Goal: Book appointment/travel/reservation

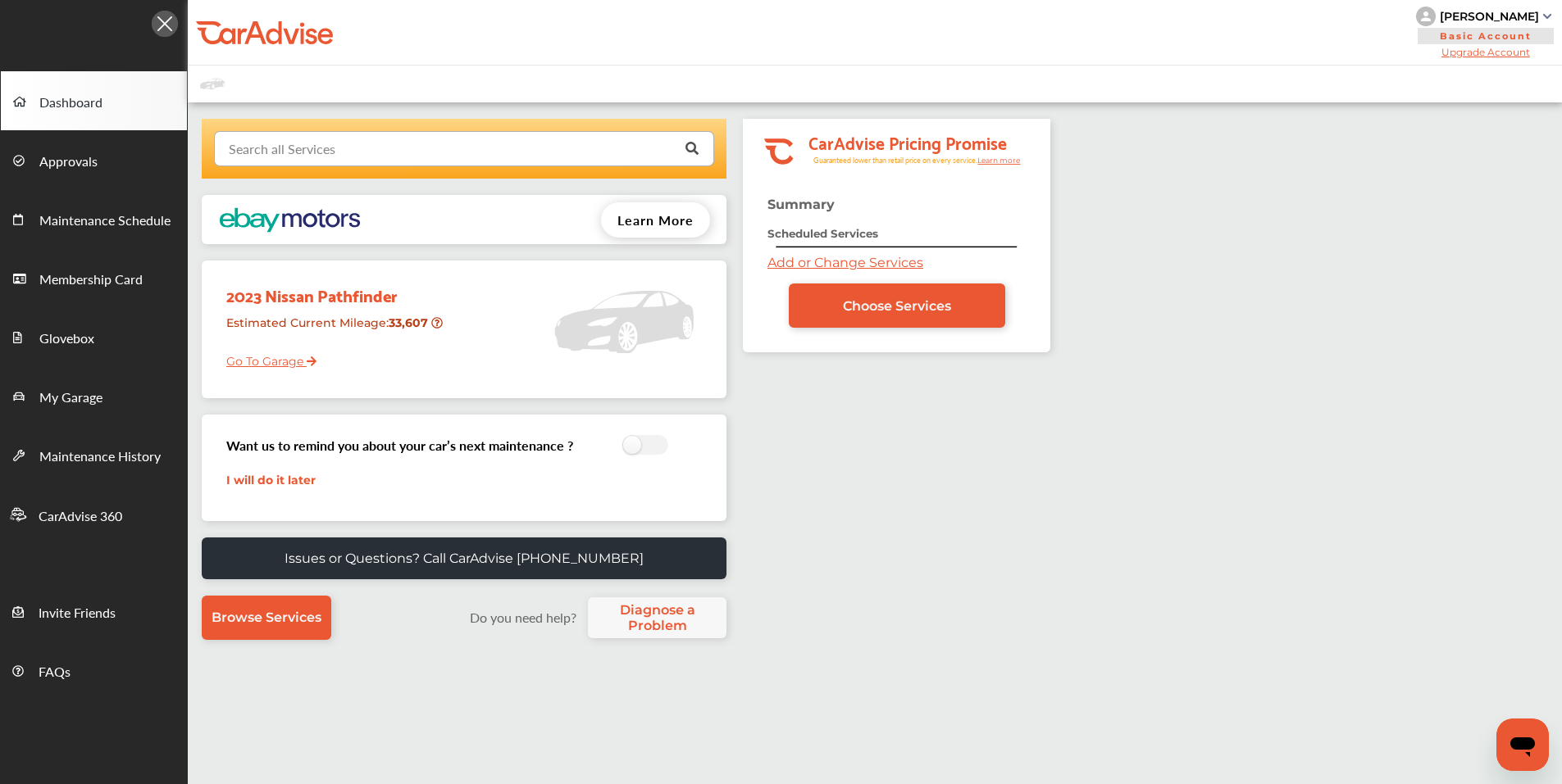
click at [404, 142] on input "text" at bounding box center [459, 148] width 489 height 32
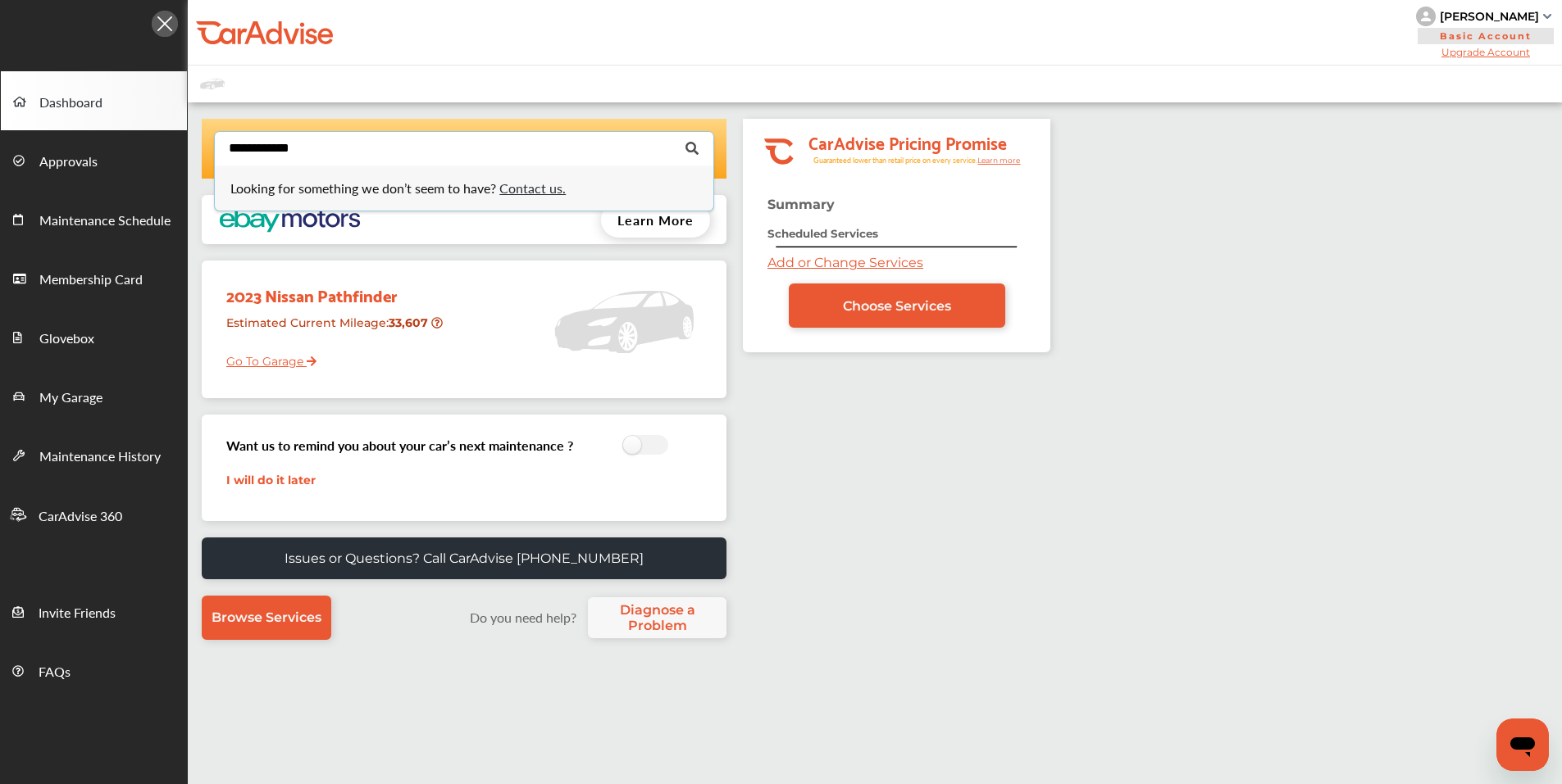
type input "**********"
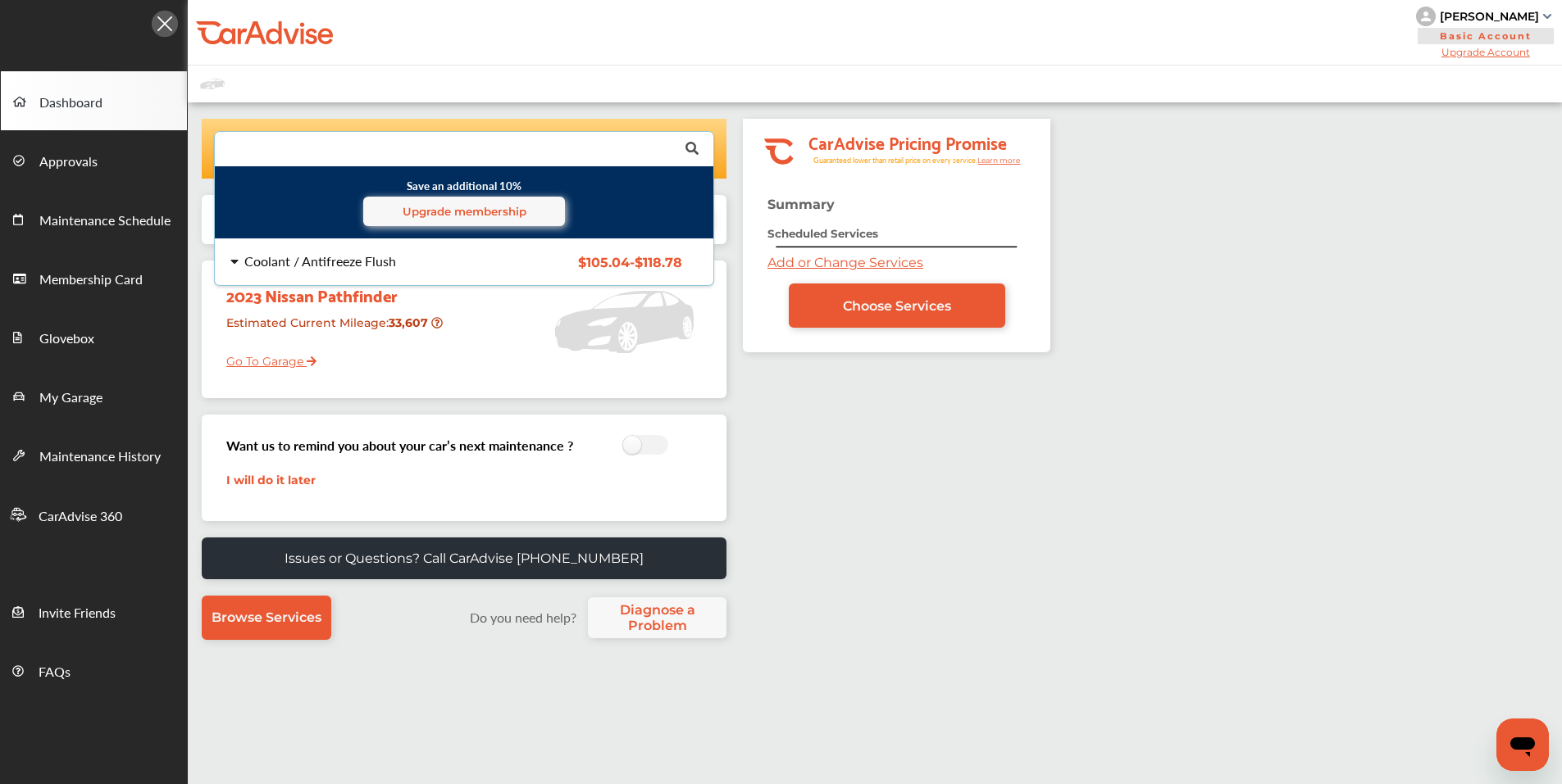
click at [376, 263] on div "Coolant / Antifreeze Flush" at bounding box center [319, 262] width 151 height 13
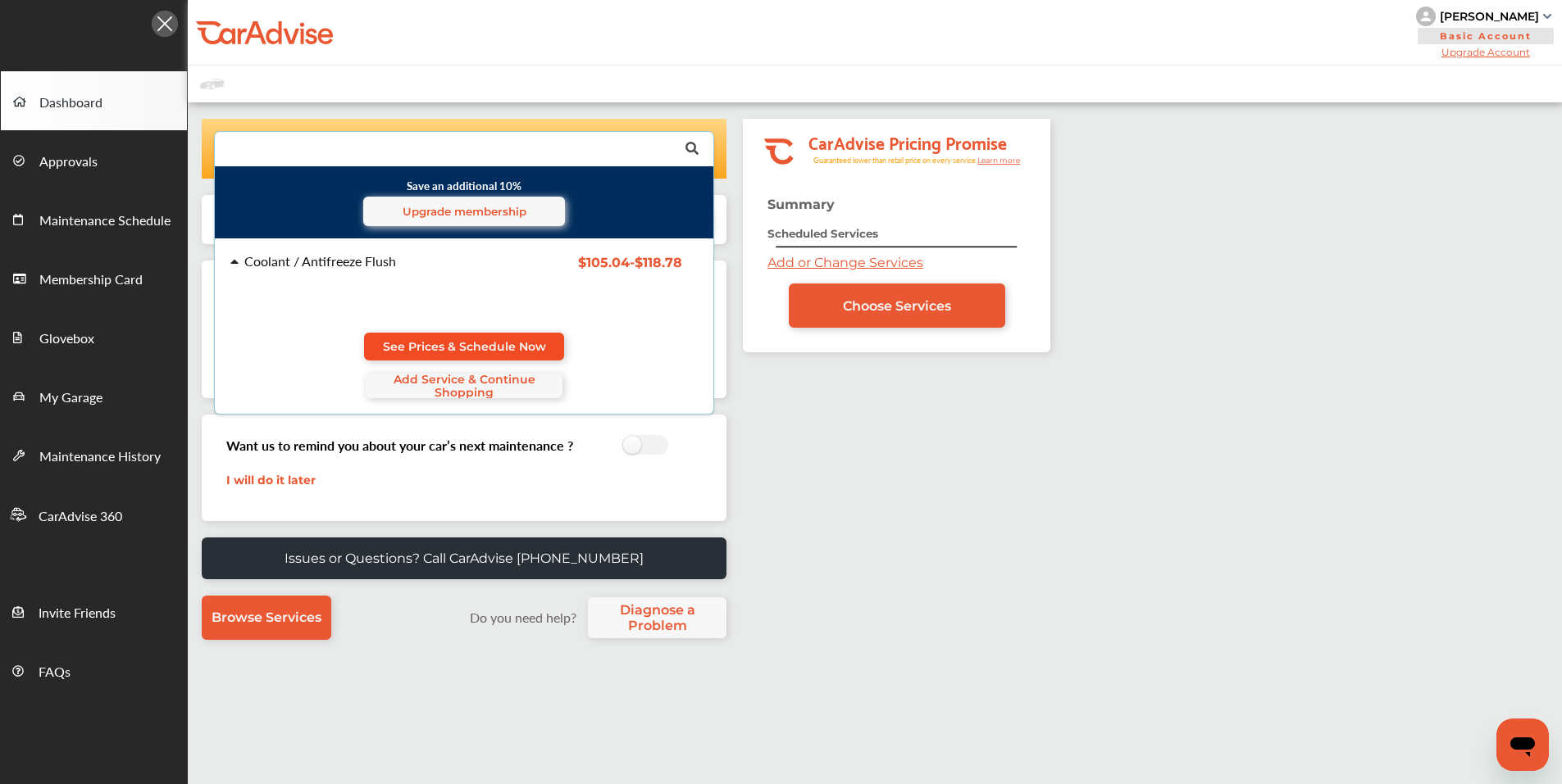
click at [423, 346] on span "See Prices & Schedule Now" at bounding box center [465, 347] width 163 height 13
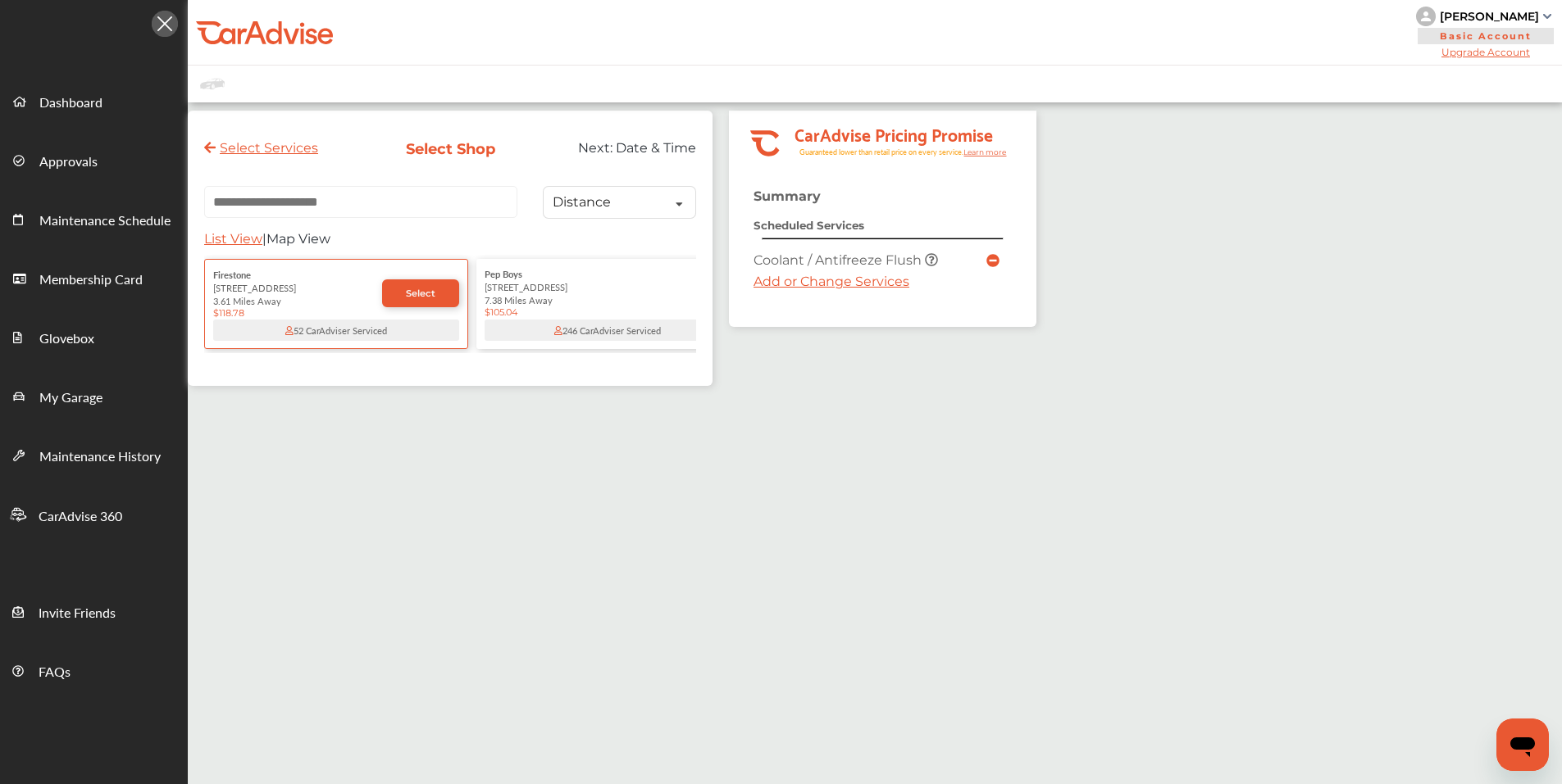
click at [342, 200] on input "text" at bounding box center [360, 202] width 313 height 32
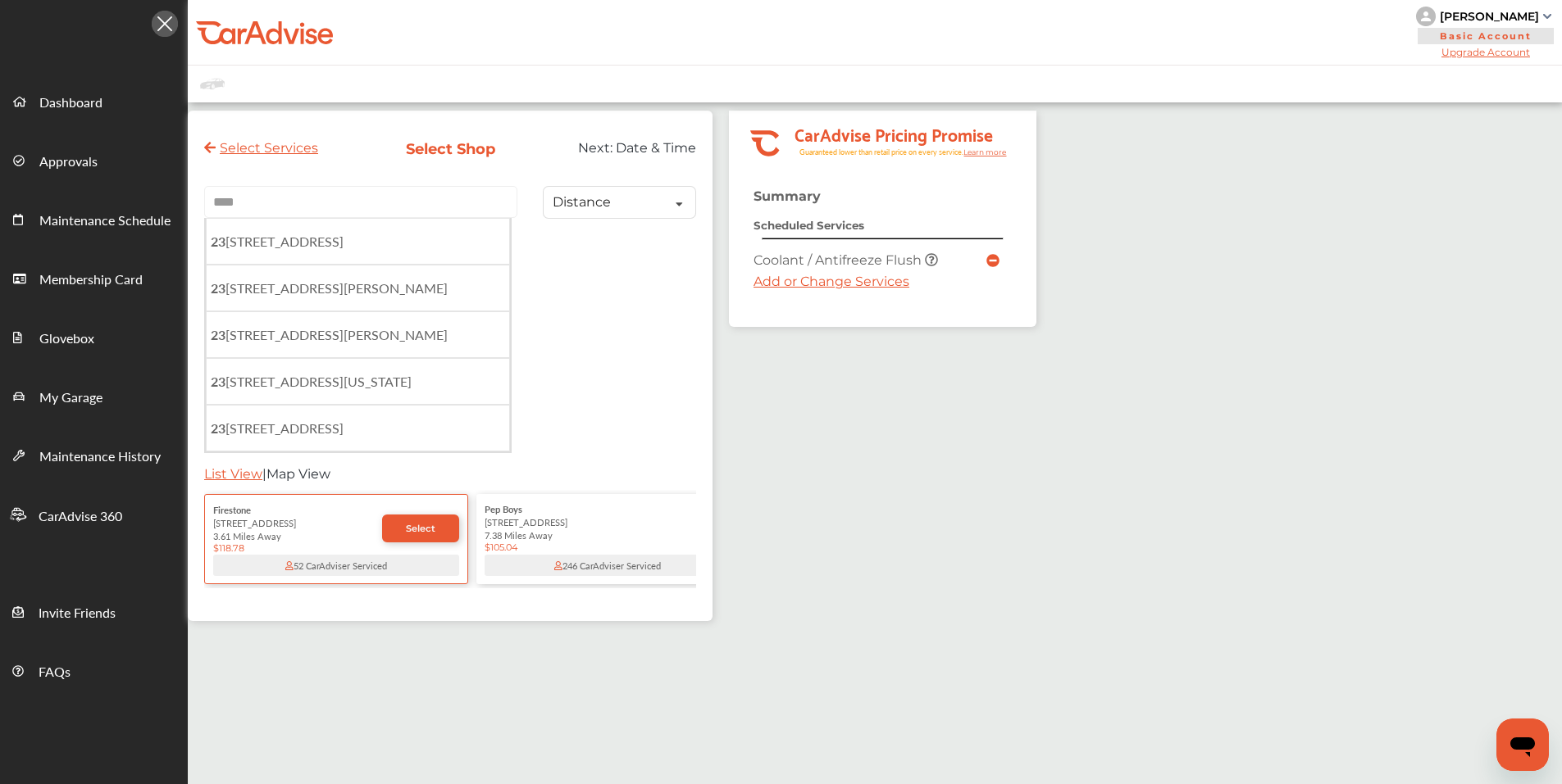
type input "*****"
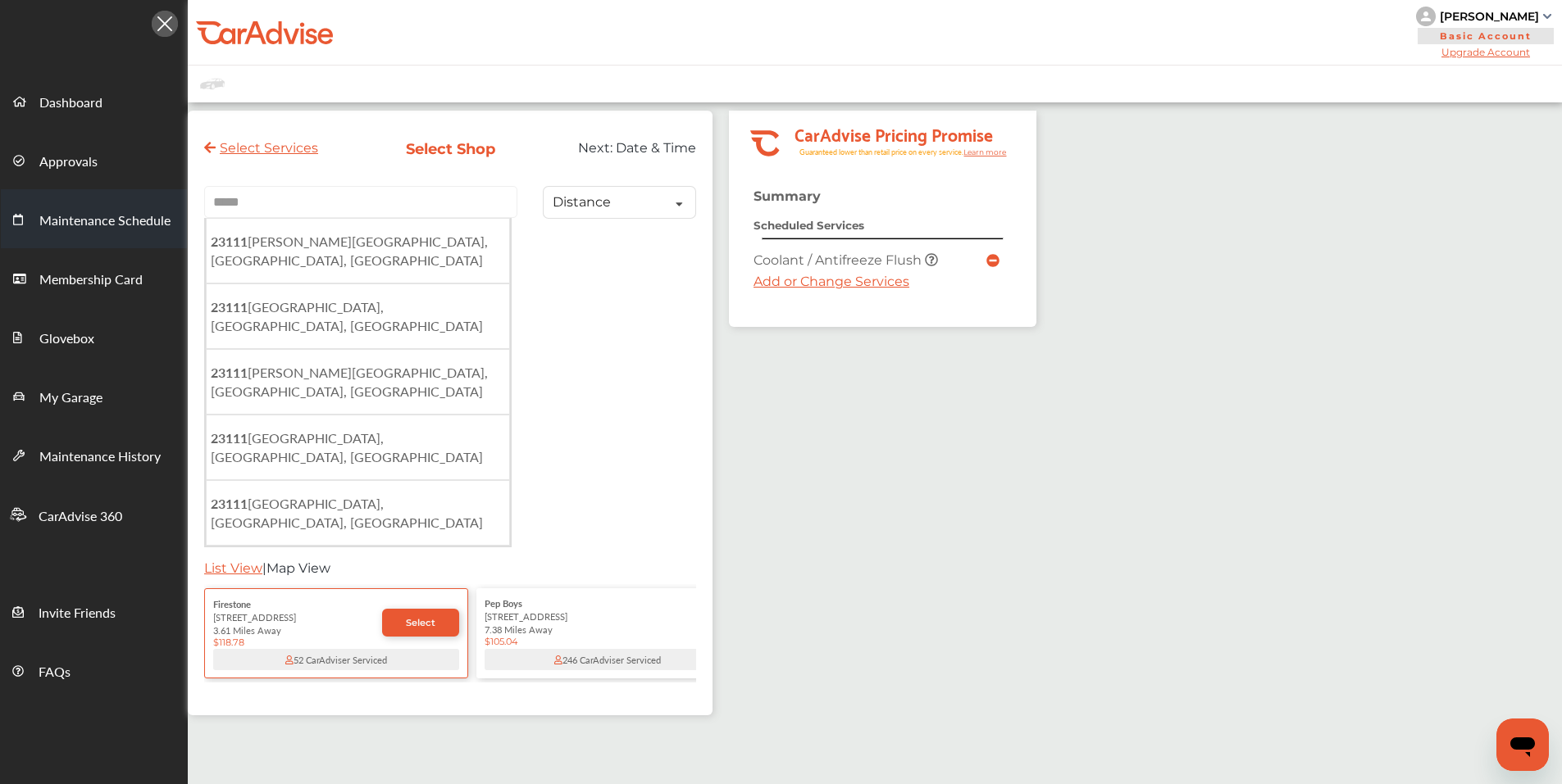
drag, startPoint x: 346, startPoint y: 205, endPoint x: 155, endPoint y: 192, distance: 191.4
click at [155, 192] on div "My Account Dashboard Approvals Maintenance Schedule Membership Card Glovebox My…" at bounding box center [781, 500] width 1562 height 1001
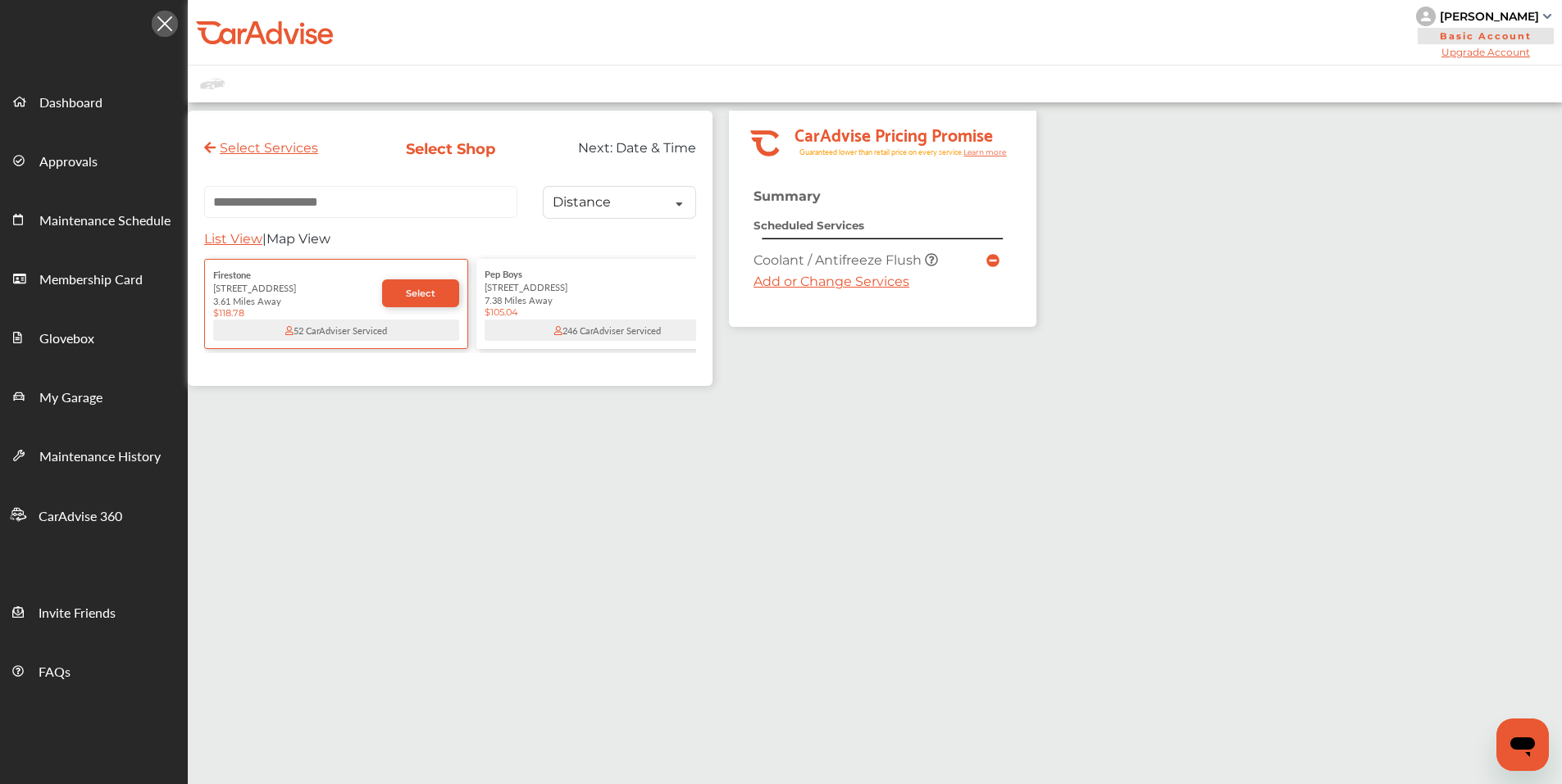
click at [339, 438] on div "Select Services Select Shop Next: Date & Time Distance Distance Price List View…" at bounding box center [612, 522] width 848 height 824
click at [420, 292] on span "Select" at bounding box center [420, 293] width 30 height 11
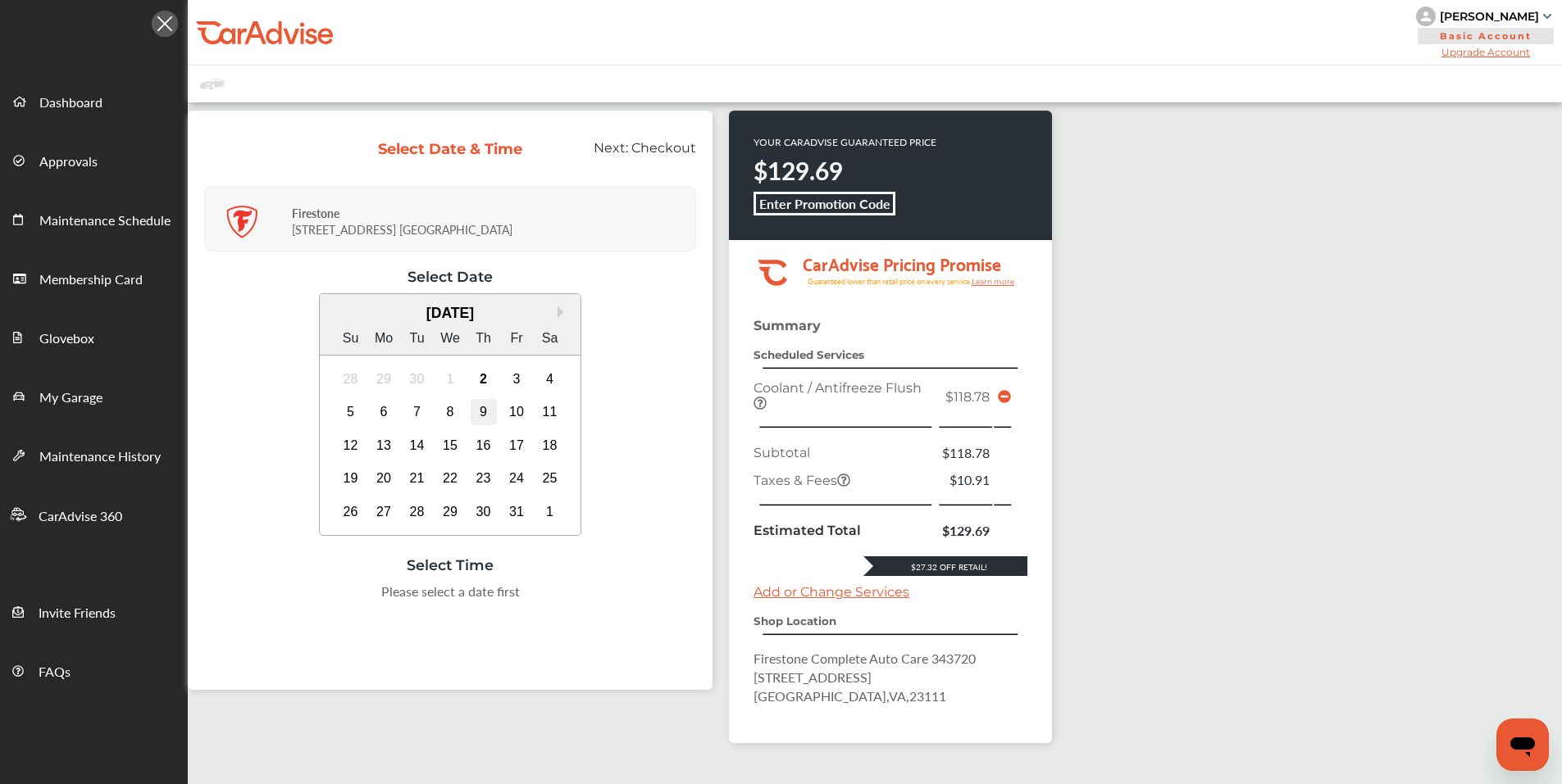
click at [479, 411] on div "9" at bounding box center [484, 412] width 26 height 26
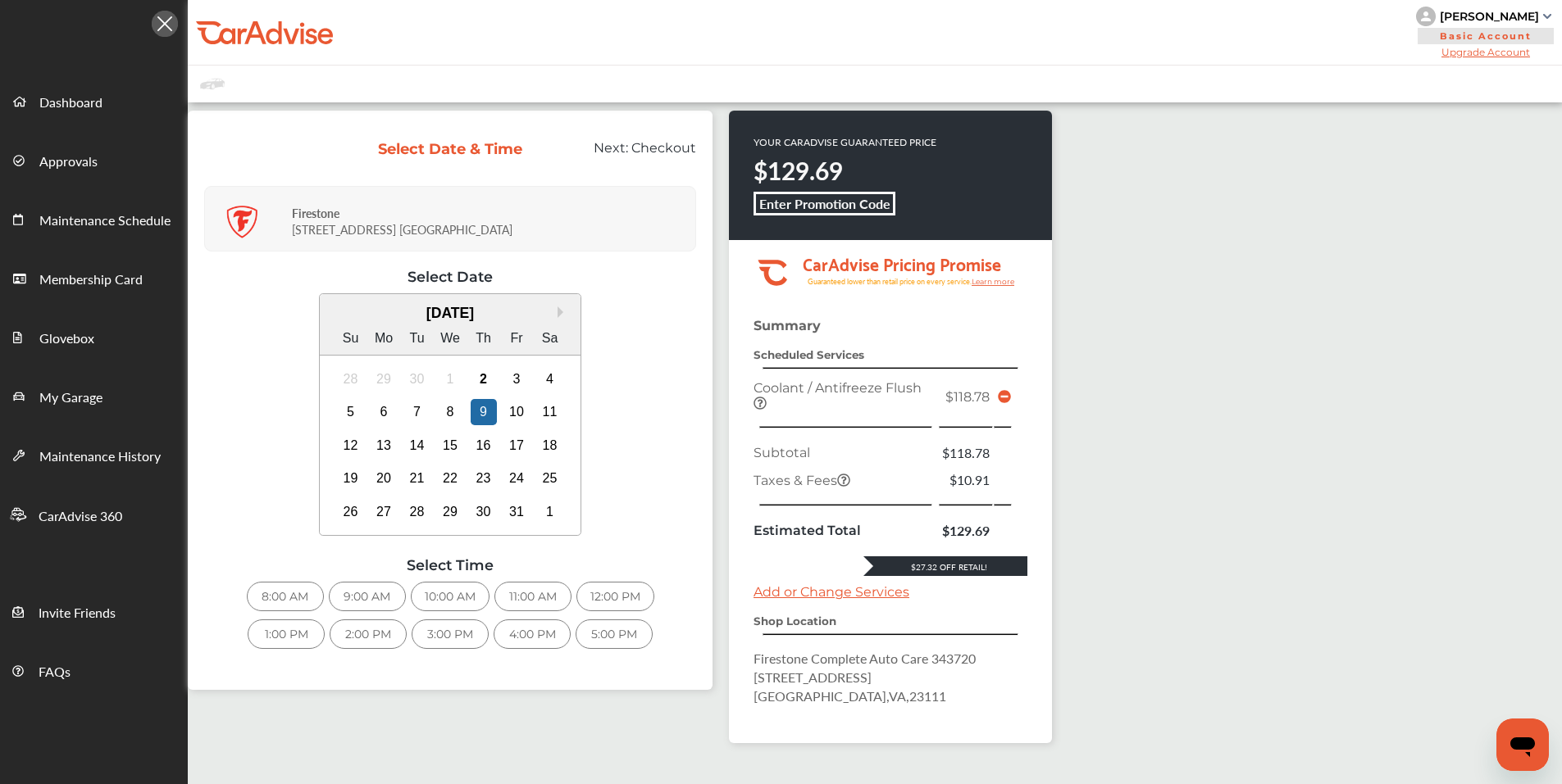
click at [362, 643] on div "2:00 PM" at bounding box center [368, 635] width 77 height 30
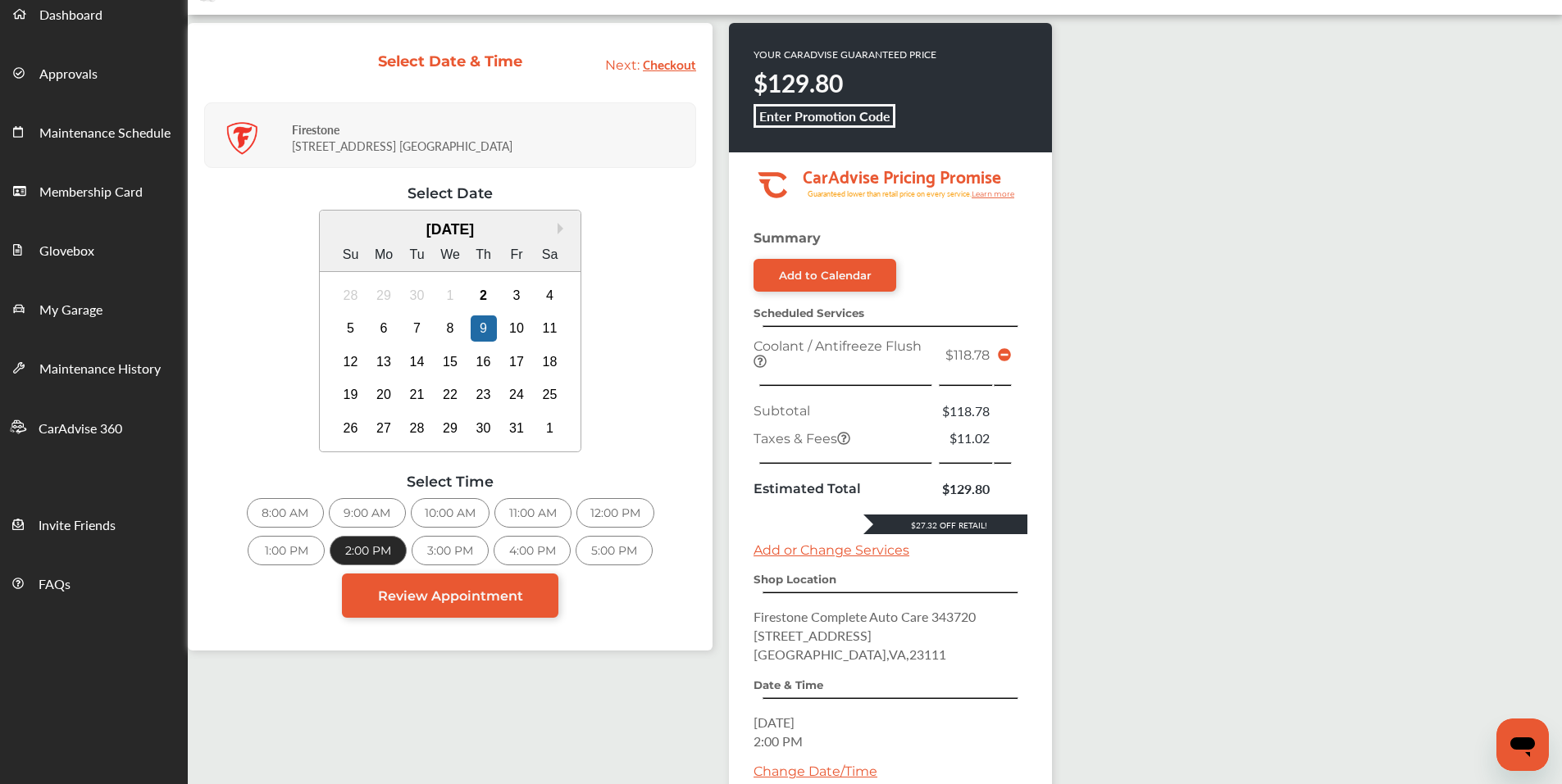
scroll to position [164, 0]
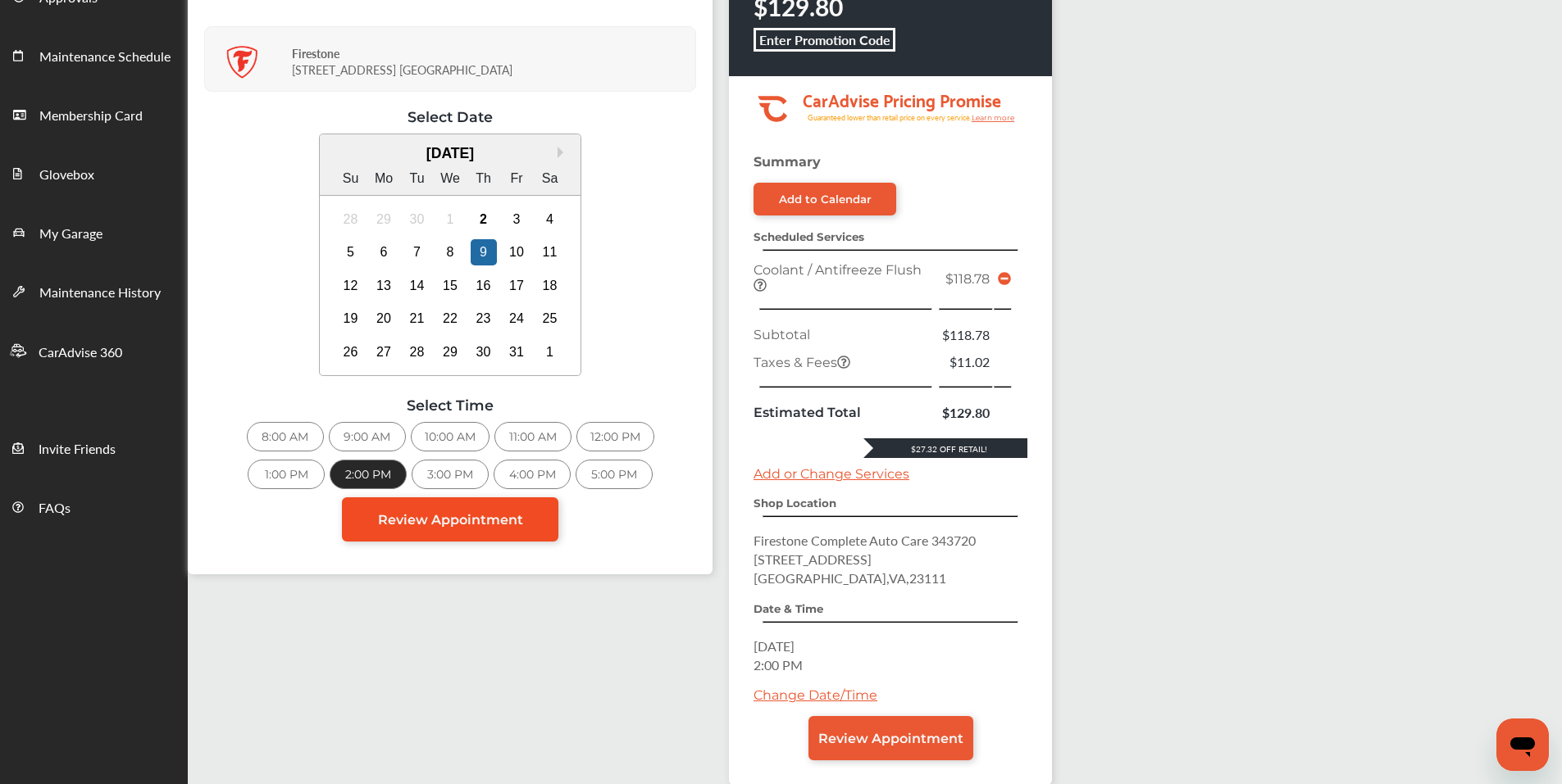
click at [486, 520] on span "Review Appointment" at bounding box center [450, 520] width 145 height 16
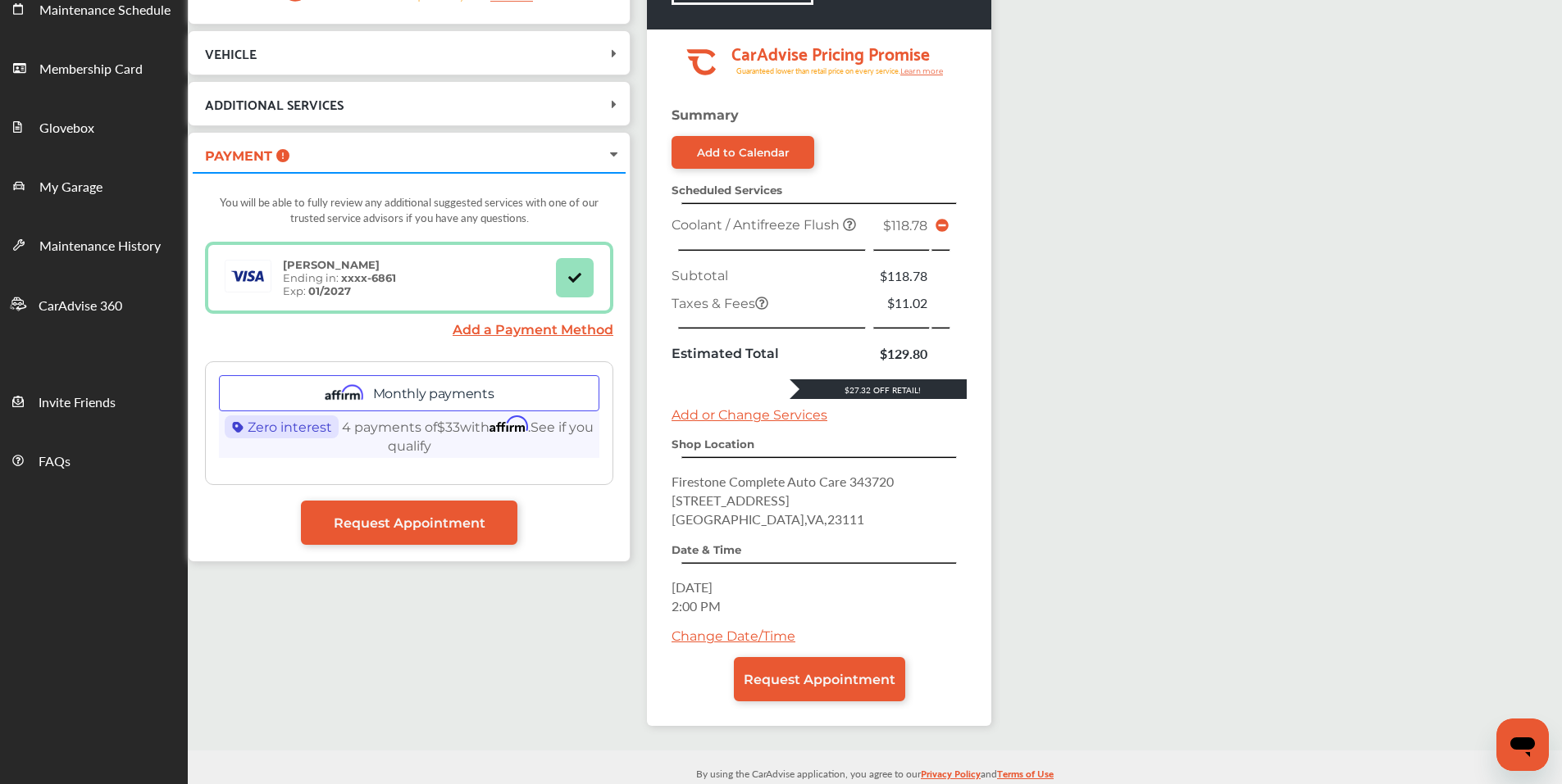
scroll to position [236, 0]
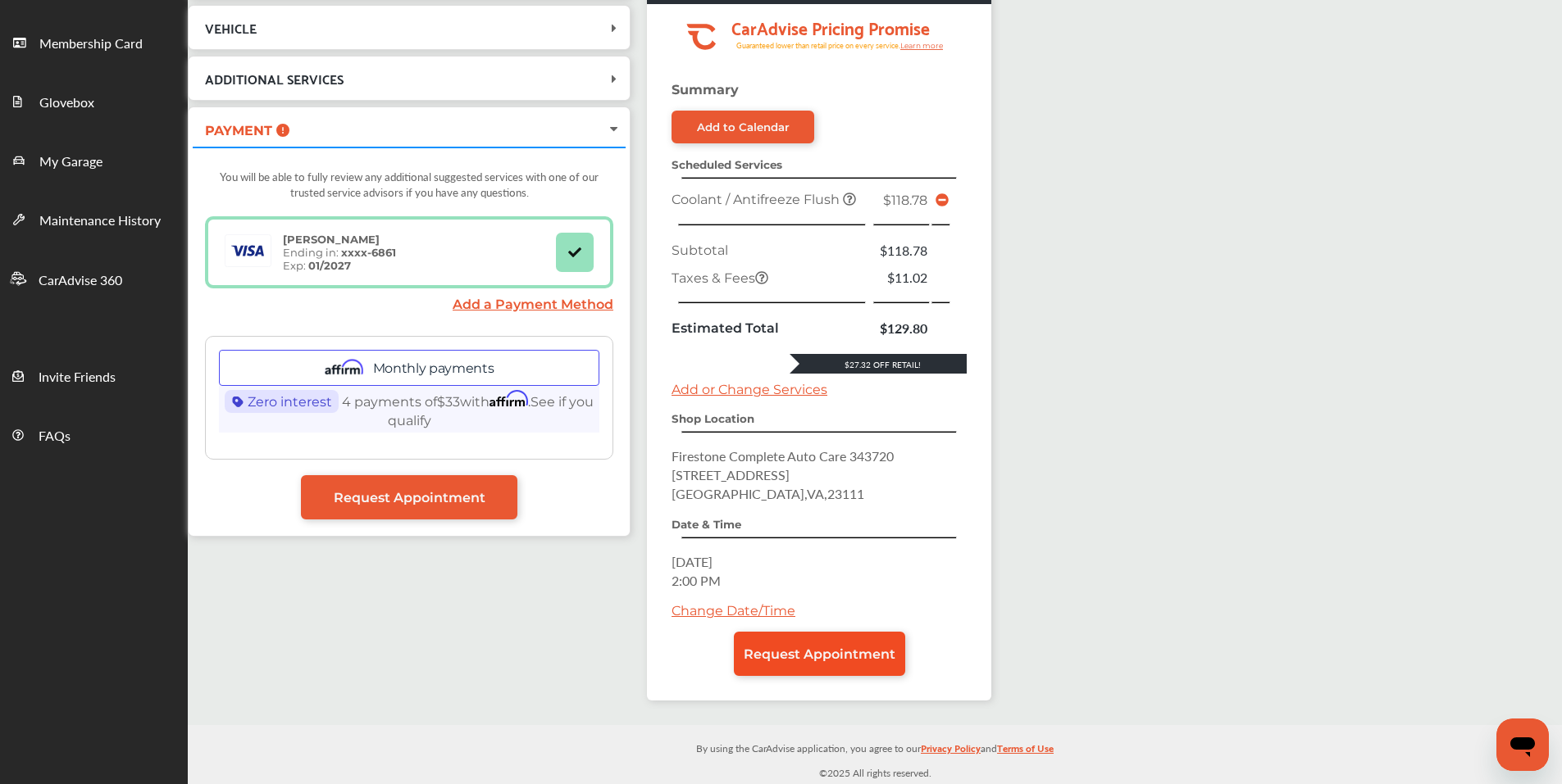
click at [826, 663] on link "Request Appointment" at bounding box center [820, 654] width 172 height 45
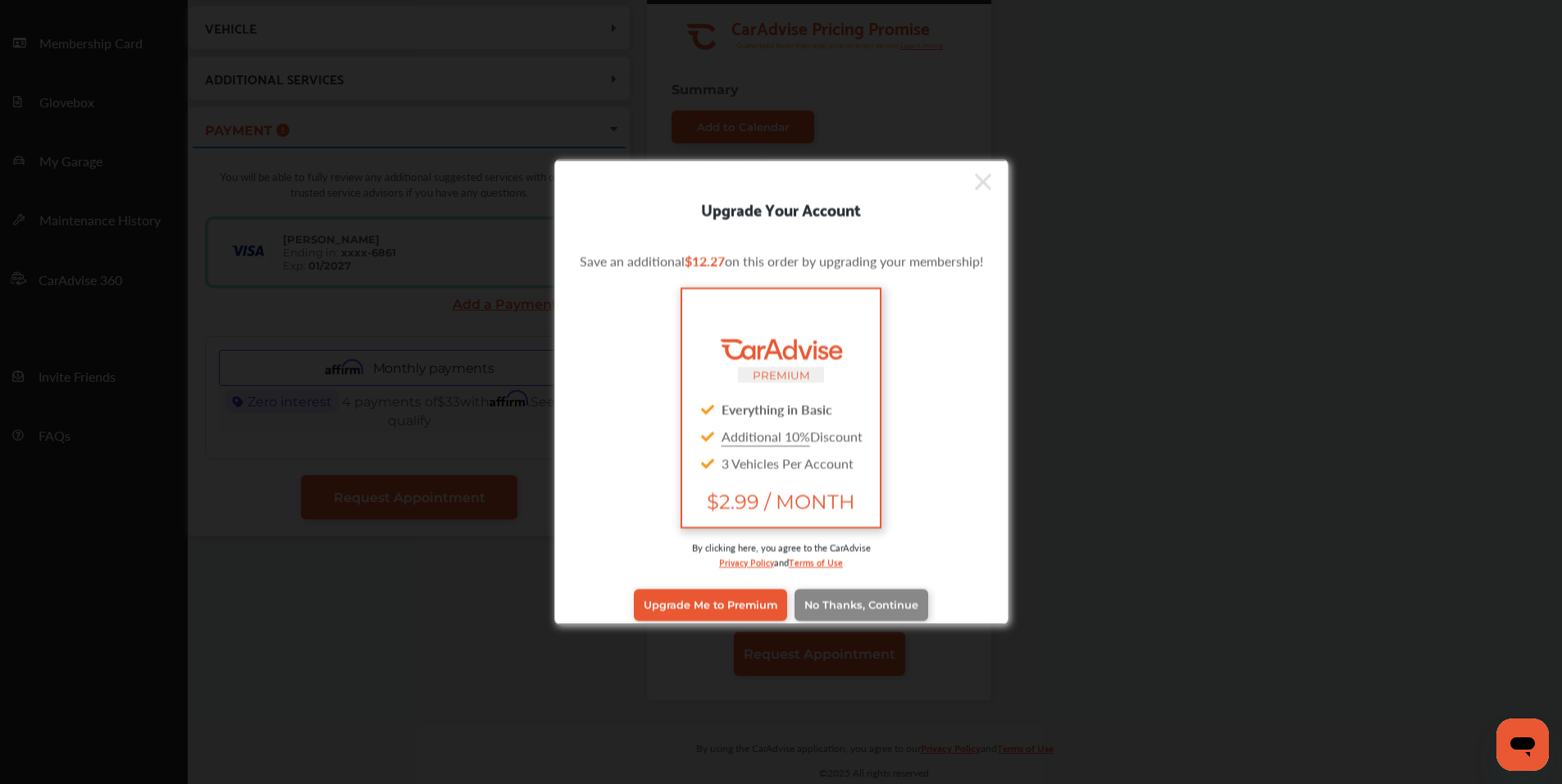
click at [859, 600] on span "No Thanks, Continue" at bounding box center [861, 605] width 114 height 12
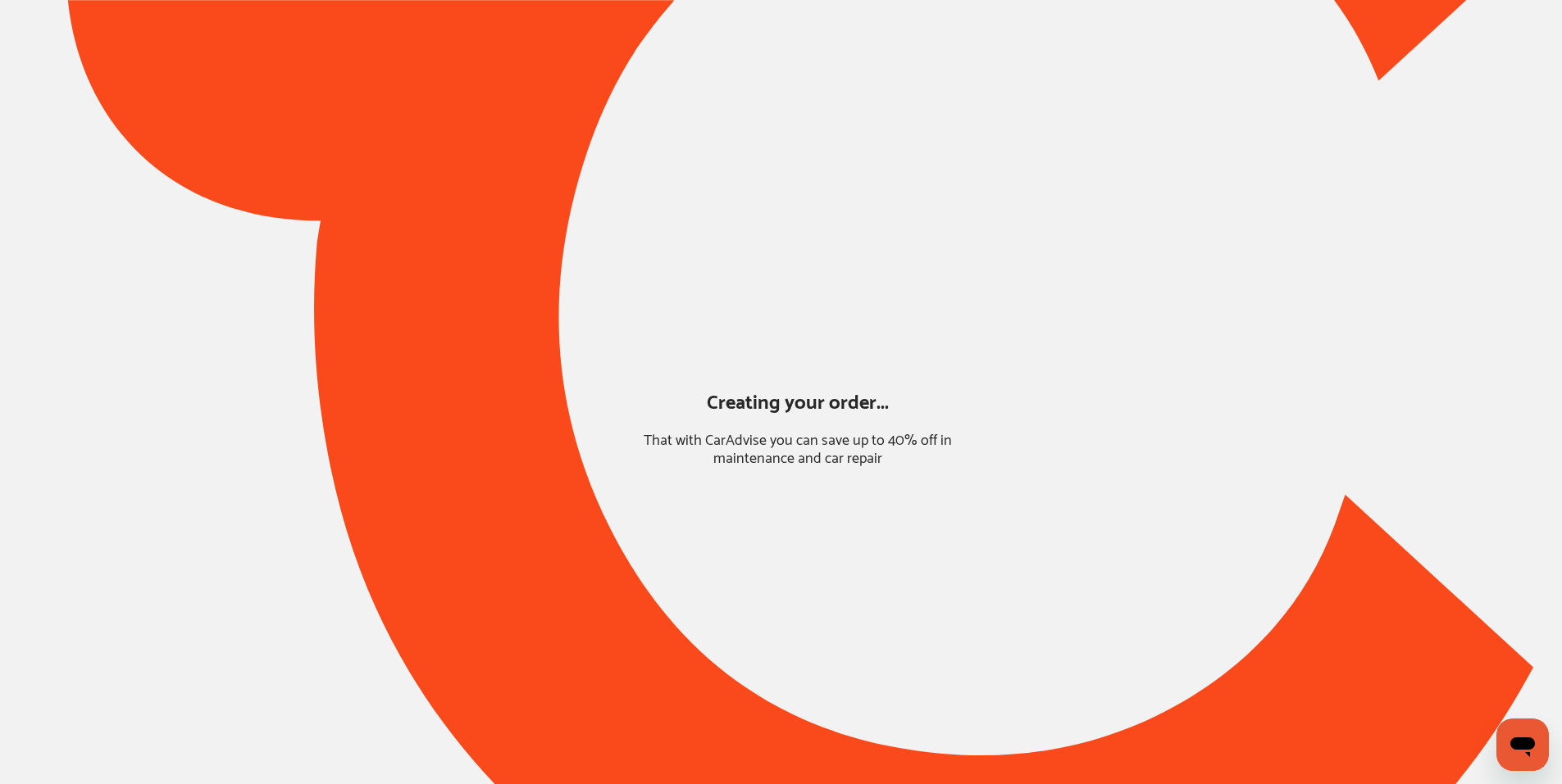
scroll to position [0, 0]
